Goal: Find specific page/section: Find specific page/section

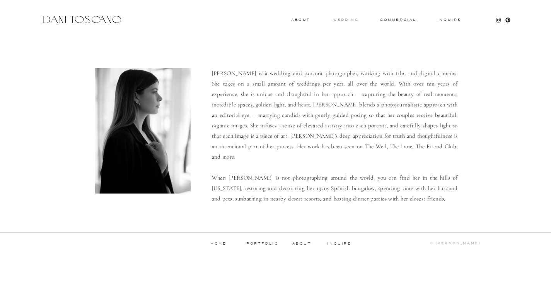
click at [347, 21] on h3 "wedding" at bounding box center [345, 19] width 25 height 3
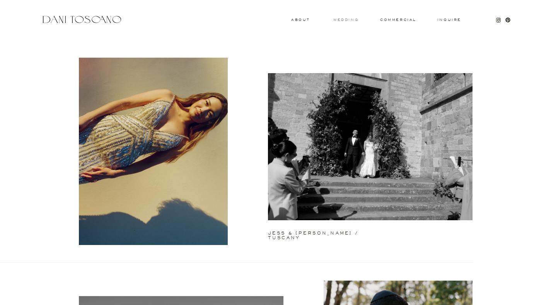
click at [348, 20] on h3 "wedding" at bounding box center [345, 19] width 25 height 3
click at [397, 20] on h3 "commercial" at bounding box center [398, 19] width 36 height 3
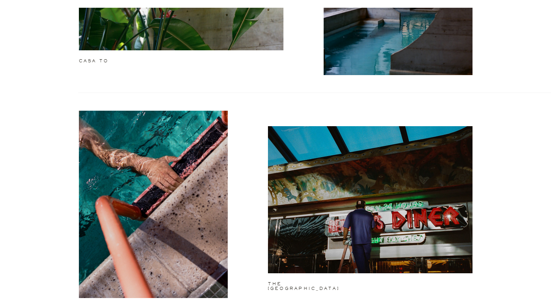
scroll to position [1100, 0]
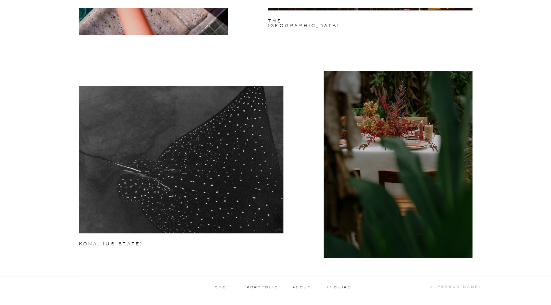
click at [269, 288] on p "portfolio" at bounding box center [263, 286] width 38 height 3
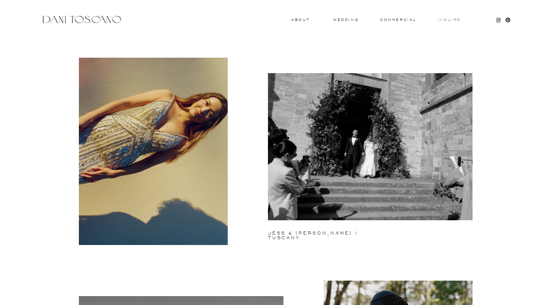
click at [446, 21] on h3 "Inquire" at bounding box center [449, 20] width 25 height 4
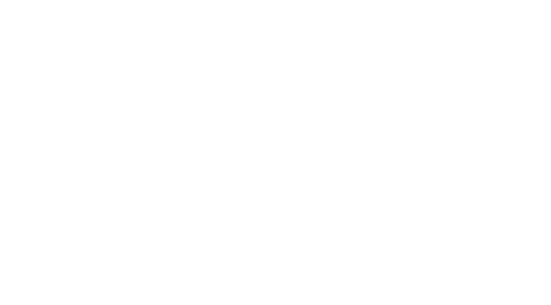
scroll to position [221, 0]
